Goal: Find specific page/section: Find specific page/section

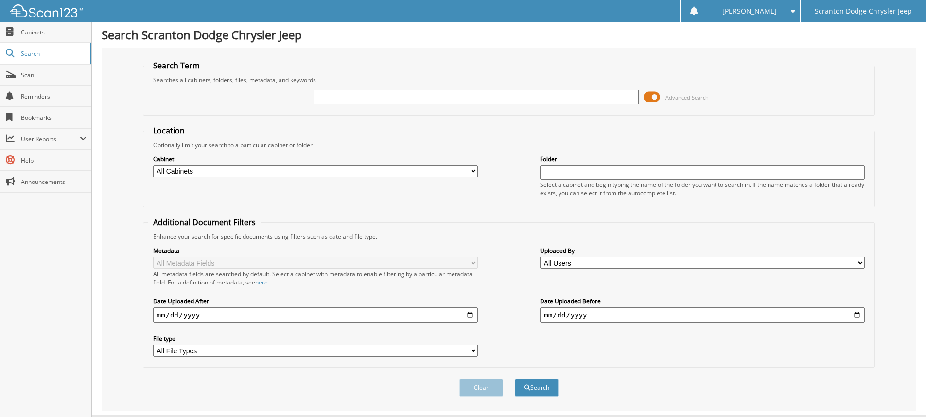
click at [350, 97] on input "text" at bounding box center [476, 97] width 325 height 15
type input "162956"
click at [515, 379] on button "Search" at bounding box center [537, 388] width 44 height 18
click at [534, 391] on button "Search" at bounding box center [537, 388] width 44 height 18
